Goal: Task Accomplishment & Management: Complete application form

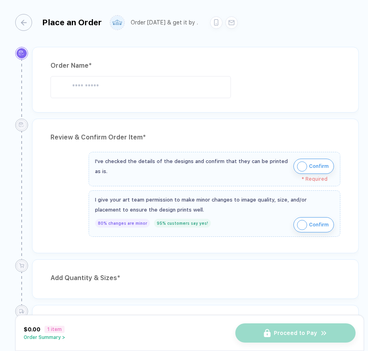
type input "*********"
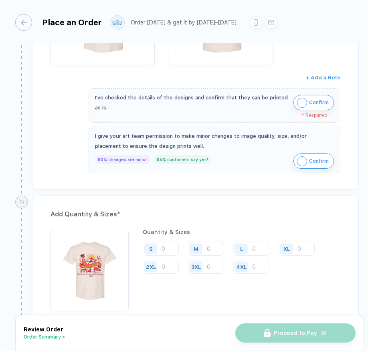
scroll to position [228, 0]
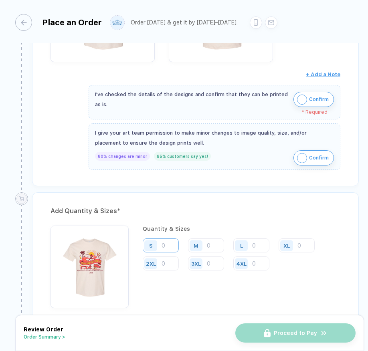
click at [167, 243] on input "number" at bounding box center [161, 245] width 36 height 14
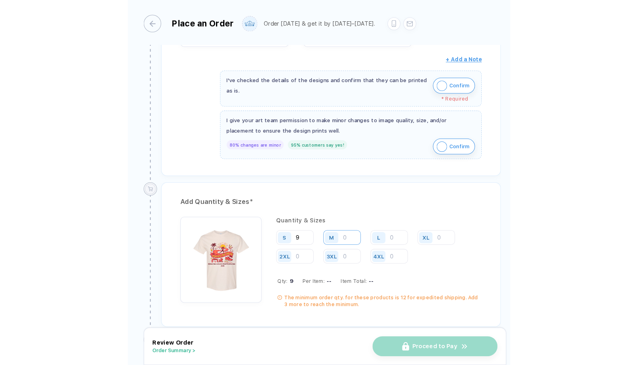
scroll to position [246, 0]
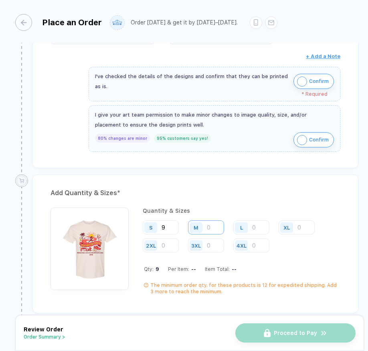
type input "9"
click at [212, 228] on input "number" at bounding box center [206, 227] width 36 height 14
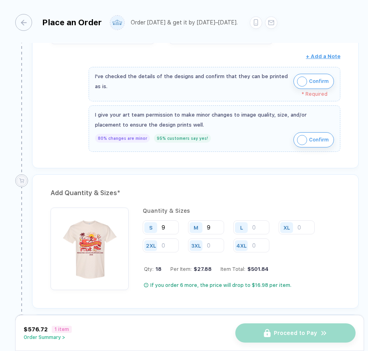
type input "9"
click at [242, 222] on div "L" at bounding box center [241, 227] width 13 height 11
click at [254, 224] on input "number" at bounding box center [251, 227] width 36 height 14
type input "8"
click at [298, 225] on input "number" at bounding box center [296, 227] width 36 height 14
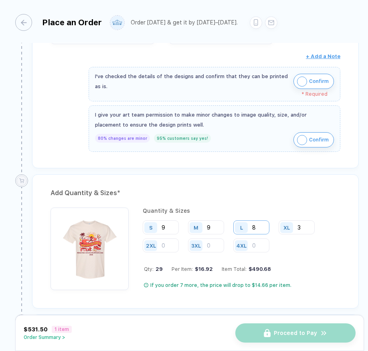
type input "3"
click at [258, 224] on input "8" at bounding box center [251, 227] width 36 height 14
type input "6"
click at [168, 238] on input "number" at bounding box center [161, 245] width 36 height 14
type input "1"
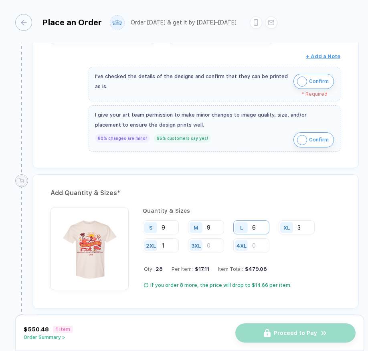
click at [253, 224] on input "6" at bounding box center [251, 227] width 36 height 14
click at [260, 226] on input "6" at bounding box center [251, 227] width 36 height 14
click at [216, 228] on input "9" at bounding box center [206, 227] width 36 height 14
click at [250, 228] on div "L" at bounding box center [242, 227] width 18 height 14
click at [256, 226] on input "number" at bounding box center [251, 227] width 36 height 14
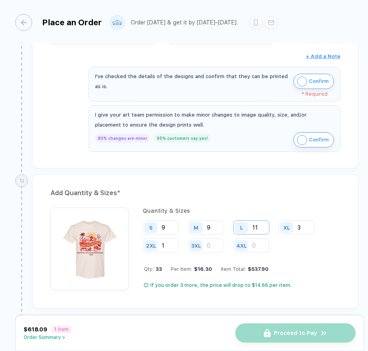
type input "1"
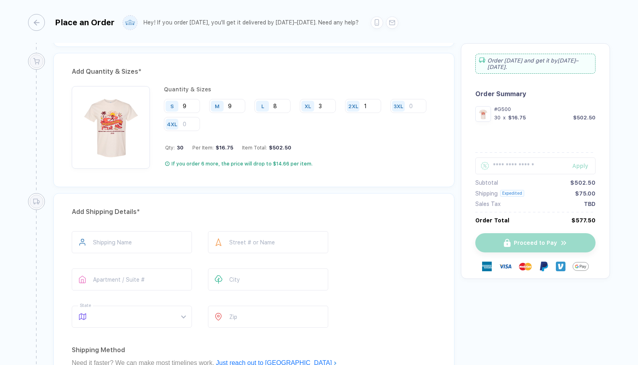
scroll to position [381, 0]
type input "8"
click at [175, 231] on input "text" at bounding box center [132, 242] width 120 height 22
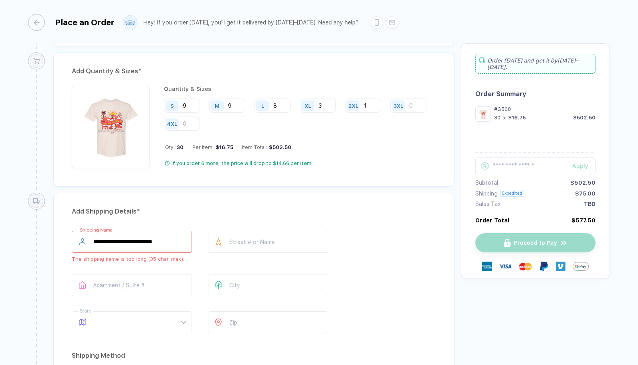
scroll to position [0, 0]
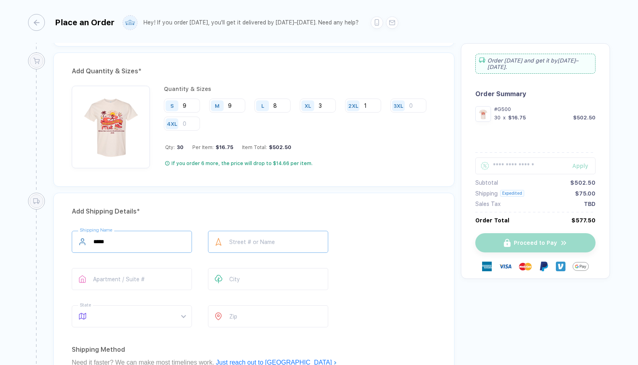
type input "****"
click at [274, 239] on input "text" at bounding box center [268, 242] width 120 height 22
type input "**********"
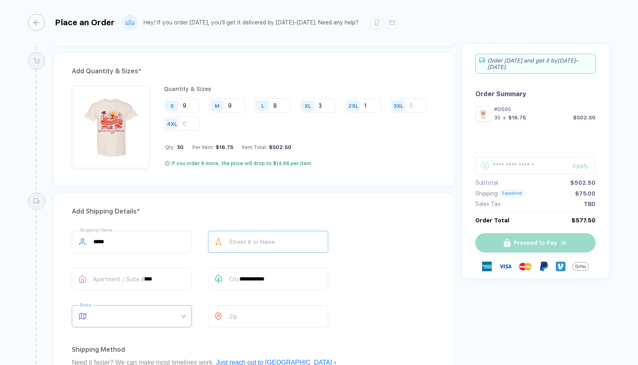
type input "**"
type input "*****"
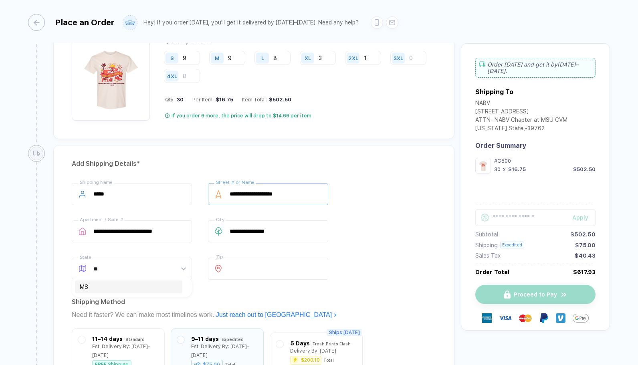
scroll to position [429, 0]
